Goal: Check status: Check status

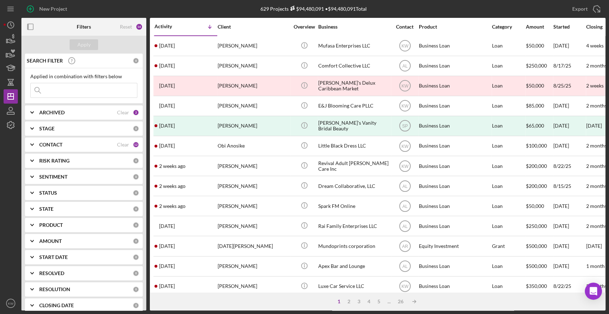
click at [56, 88] on input at bounding box center [84, 90] width 106 height 14
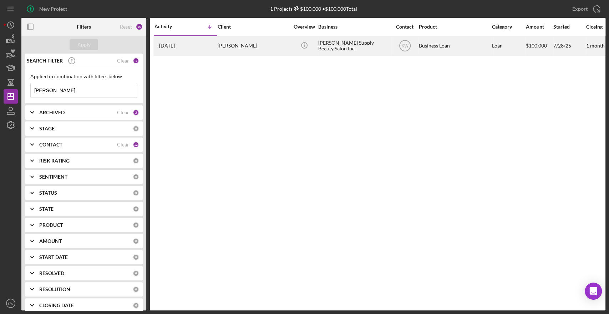
type input "naisha"
click at [341, 52] on div "Naisha Supply Beauty Salon Inc" at bounding box center [353, 45] width 71 height 19
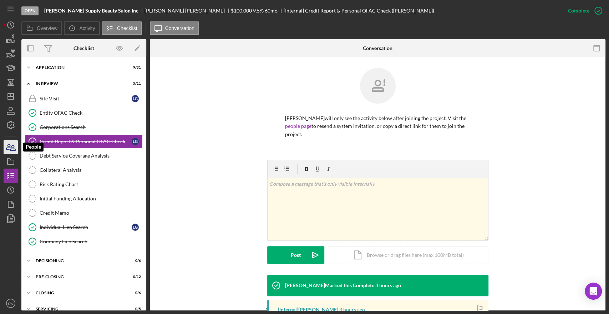
click at [12, 145] on icon "button" at bounding box center [11, 147] width 18 height 18
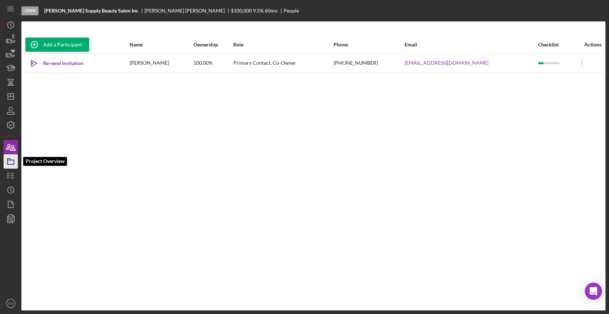
click at [8, 167] on icon "button" at bounding box center [11, 161] width 18 height 18
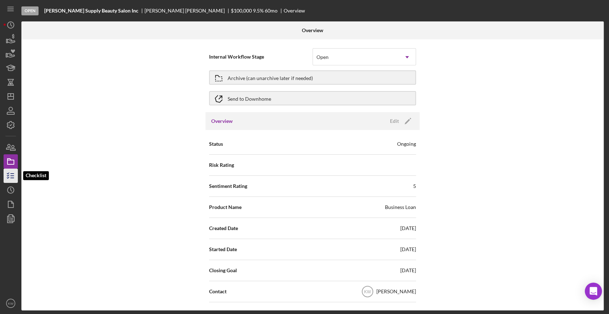
click at [9, 176] on icon "button" at bounding box center [11, 176] width 18 height 18
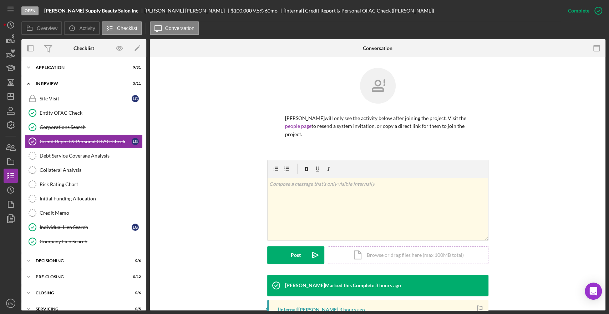
scroll to position [105, 0]
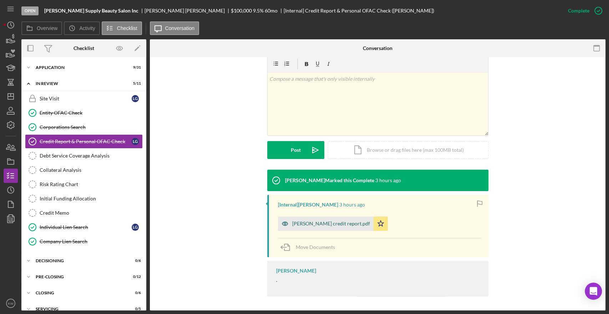
click at [340, 223] on div "[PERSON_NAME] credit report.pdf" at bounding box center [331, 224] width 78 height 6
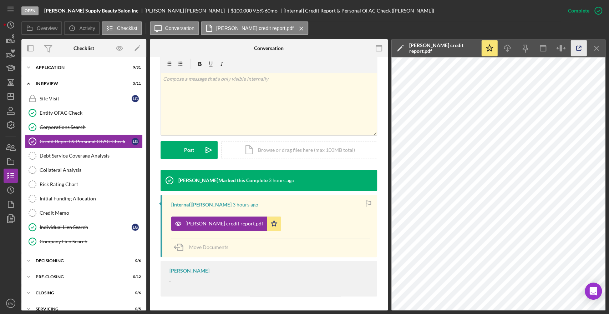
click at [577, 46] on icon "button" at bounding box center [579, 48] width 5 height 5
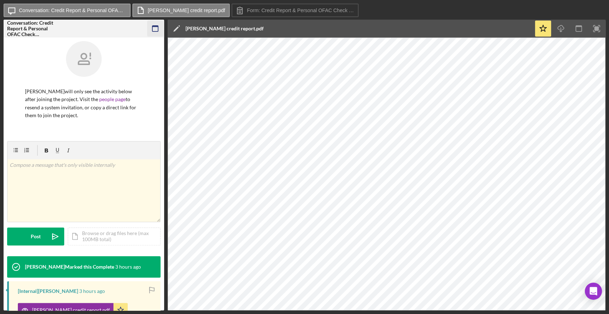
click at [153, 28] on icon "button" at bounding box center [155, 29] width 16 height 16
